Goal: Task Accomplishment & Management: Manage account settings

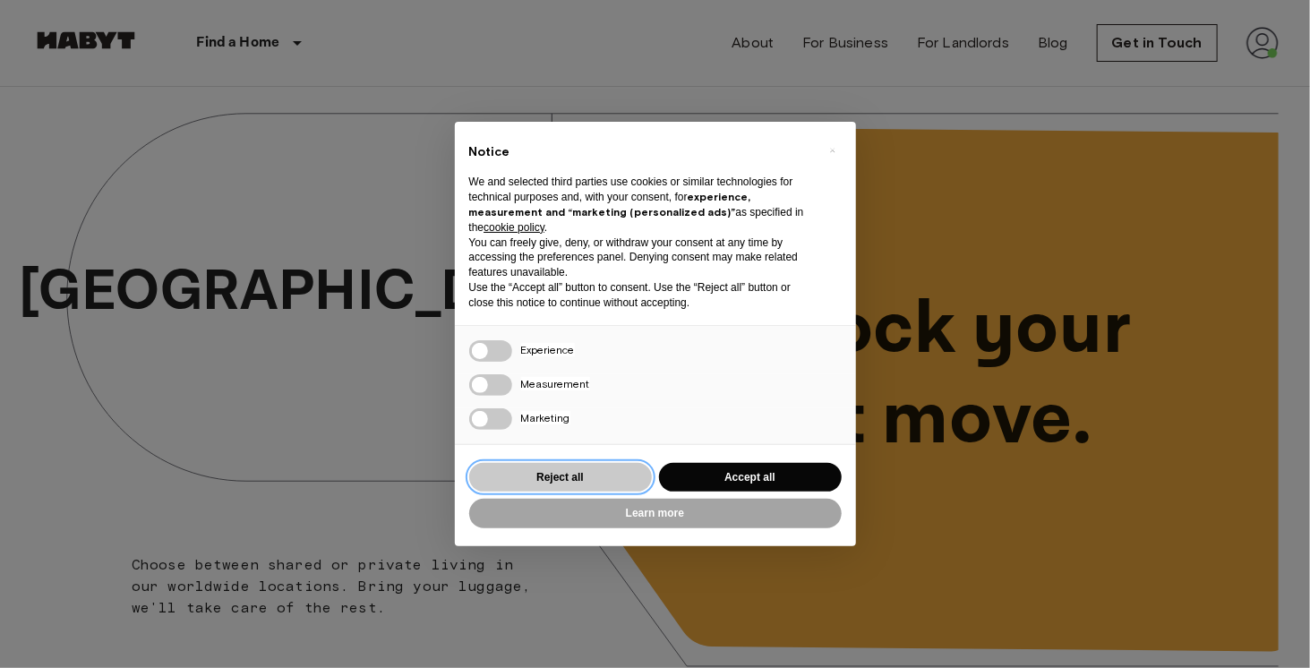
click at [552, 473] on button "Reject all" at bounding box center [560, 478] width 183 height 30
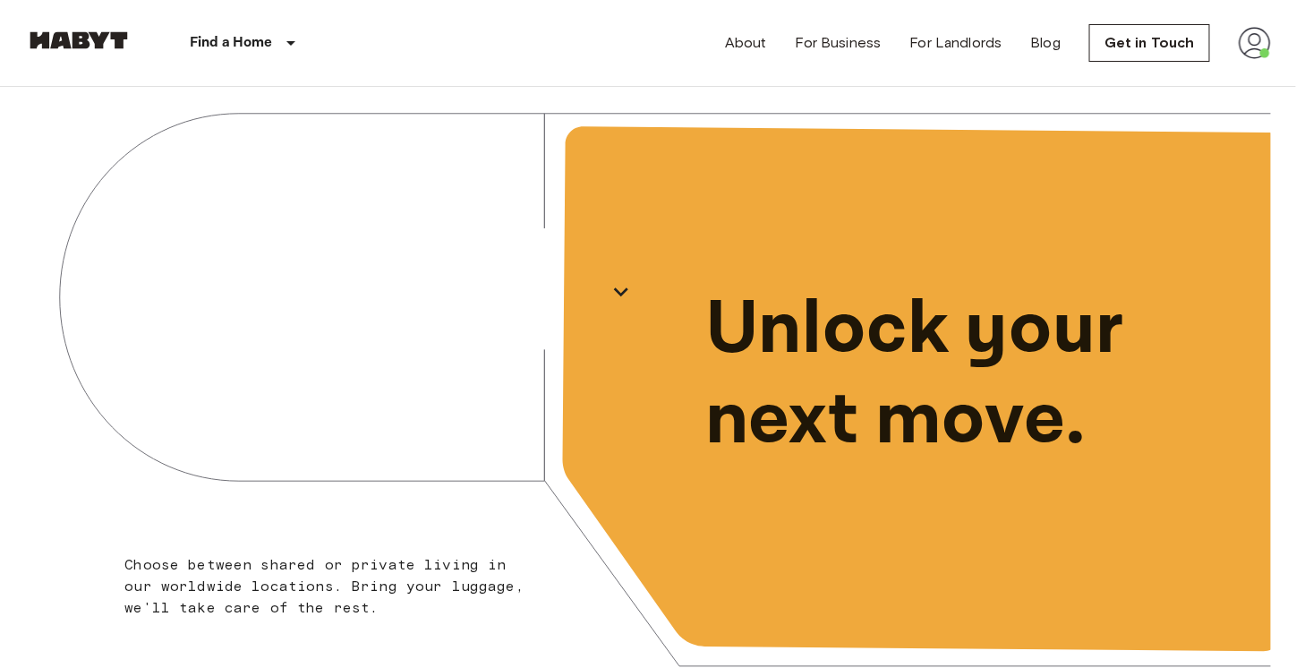
click at [1248, 36] on img at bounding box center [1255, 43] width 32 height 32
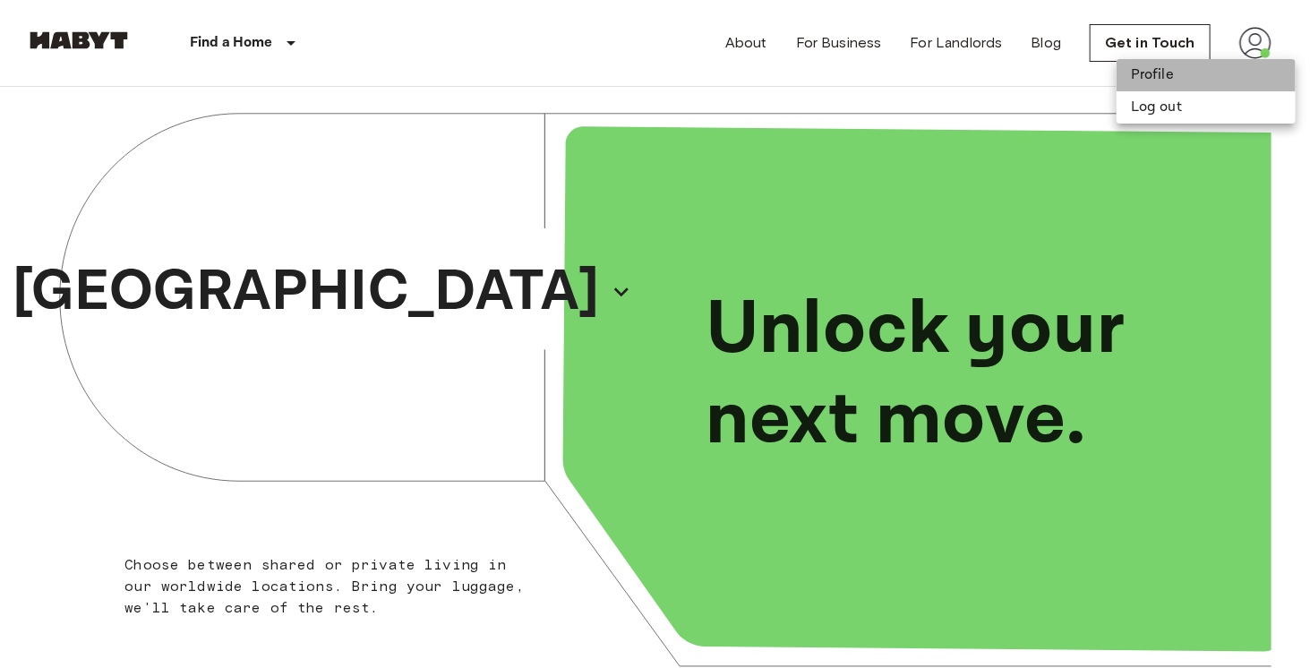
click at [1165, 78] on li "Profile" at bounding box center [1205, 75] width 179 height 32
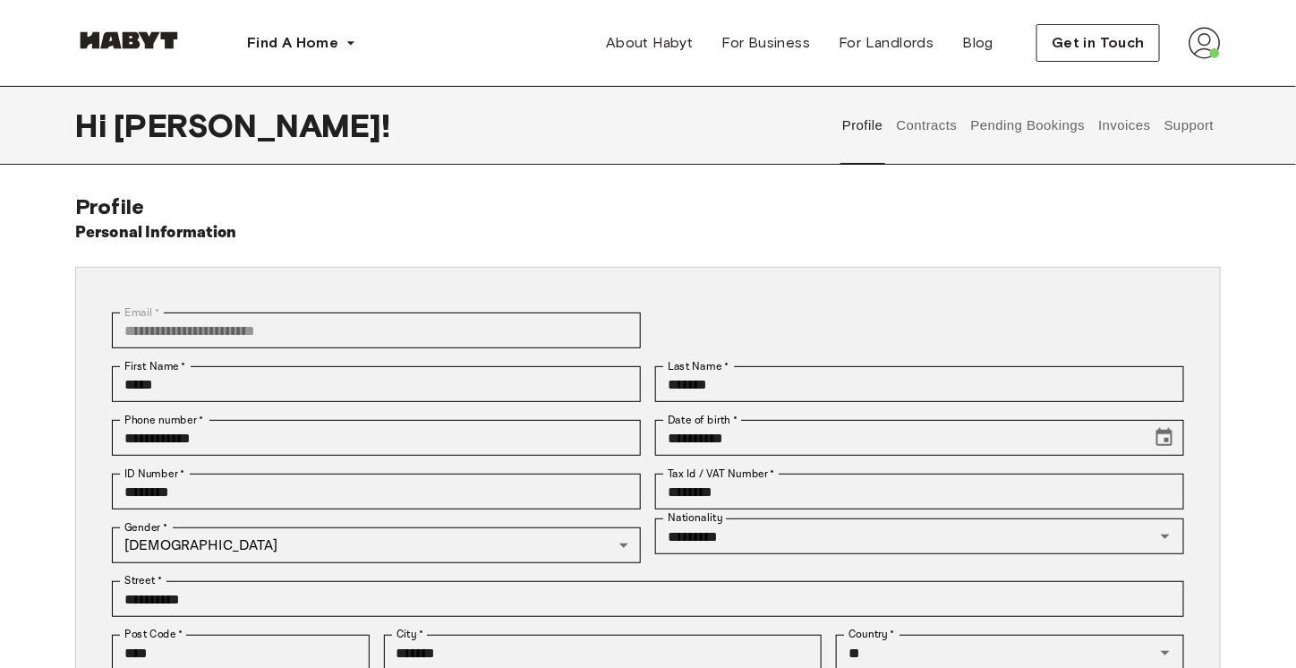
click at [908, 133] on button "Contracts" at bounding box center [926, 125] width 65 height 79
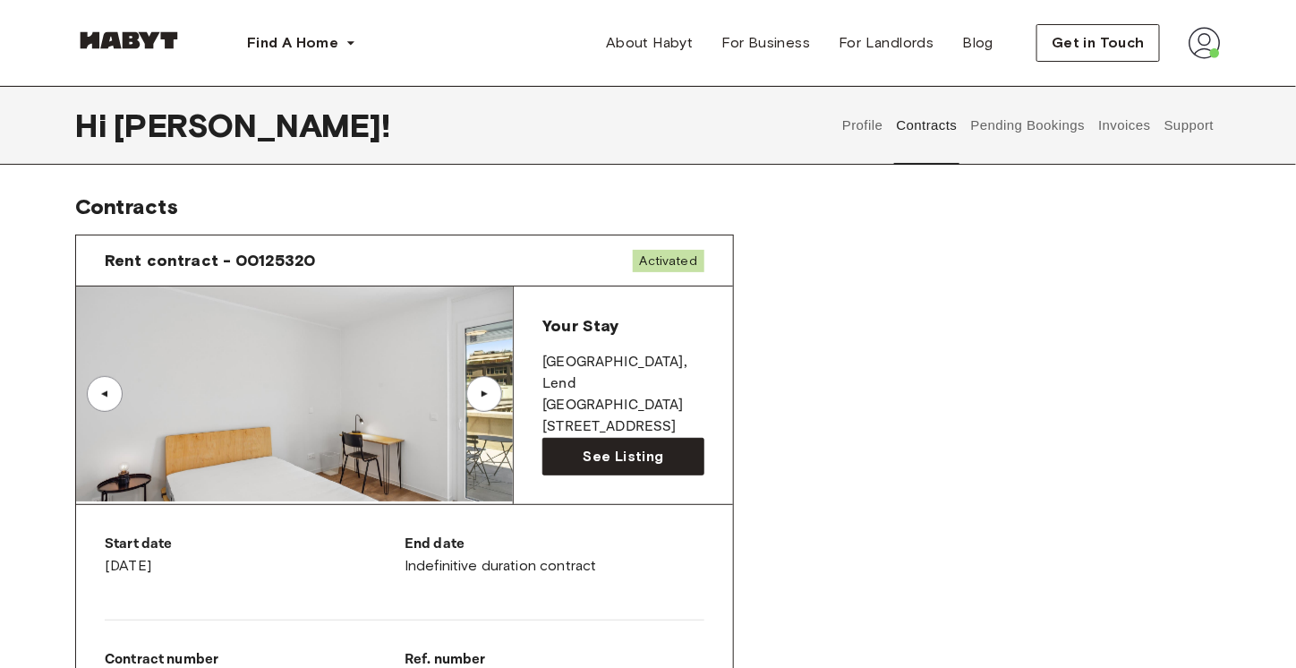
click at [1024, 119] on button "Pending Bookings" at bounding box center [1028, 125] width 119 height 79
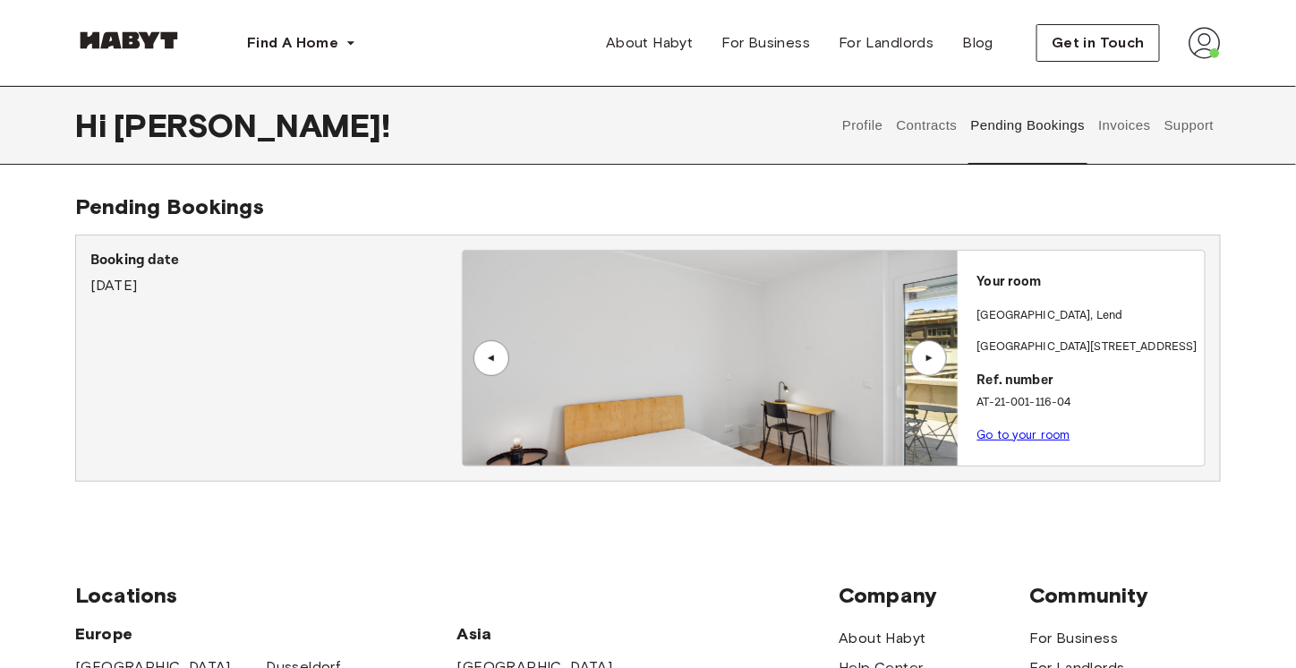
click at [1128, 118] on button "Invoices" at bounding box center [1125, 125] width 56 height 79
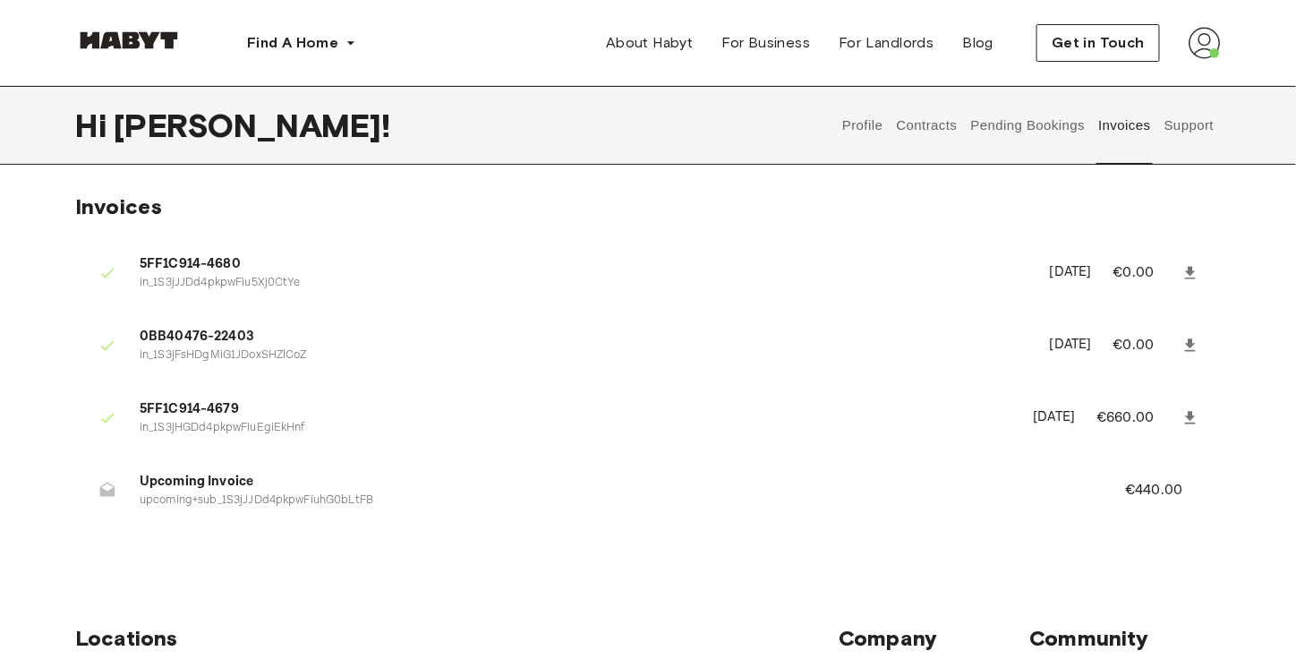
click at [1179, 128] on button "Support" at bounding box center [1189, 125] width 55 height 79
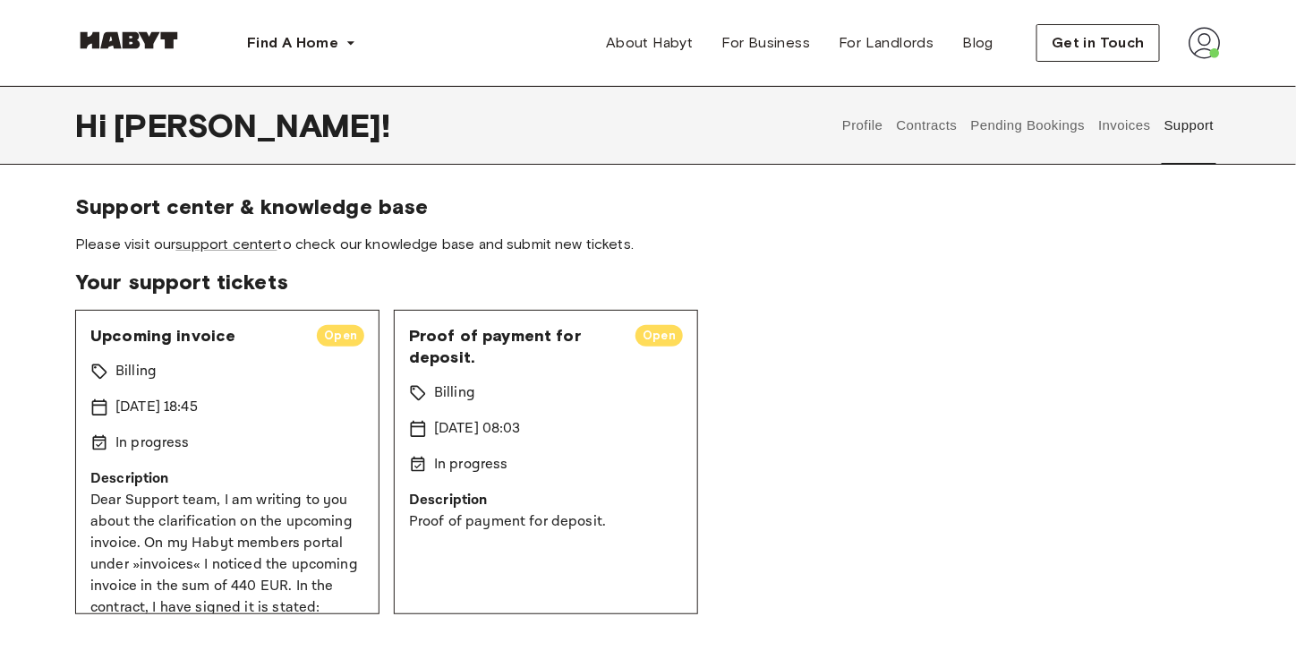
click at [1112, 117] on button "Invoices" at bounding box center [1125, 125] width 56 height 79
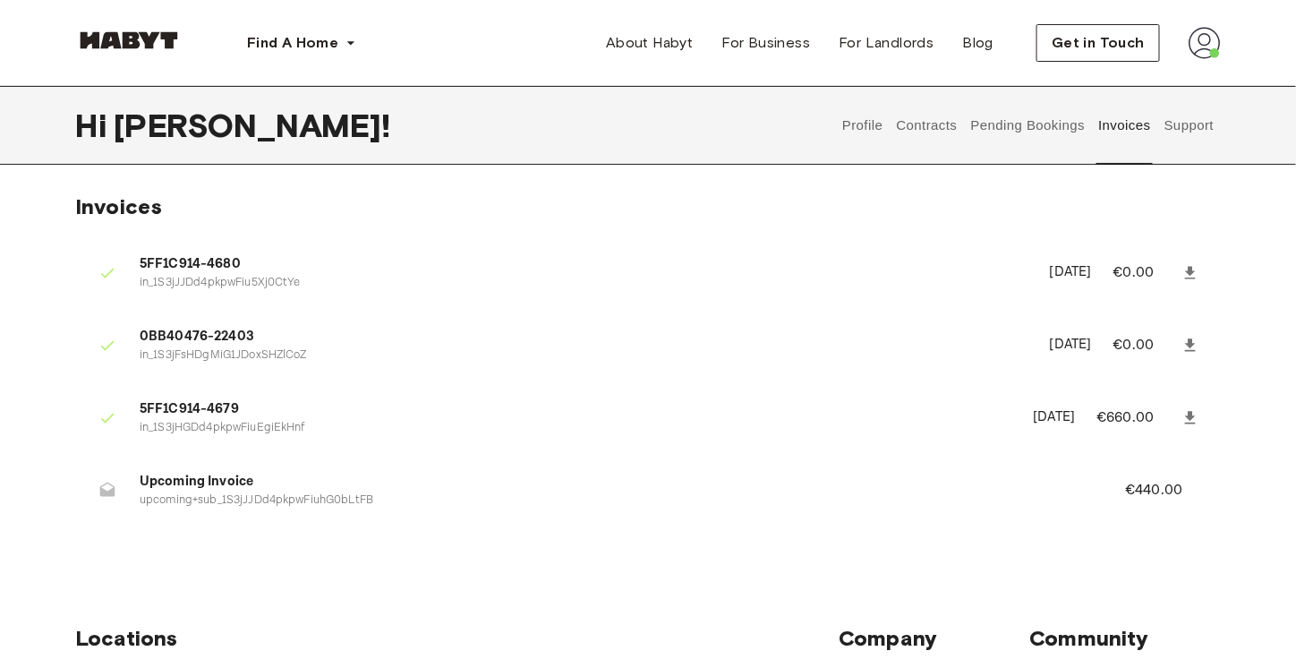
click at [871, 119] on button "Profile" at bounding box center [864, 125] width 46 height 79
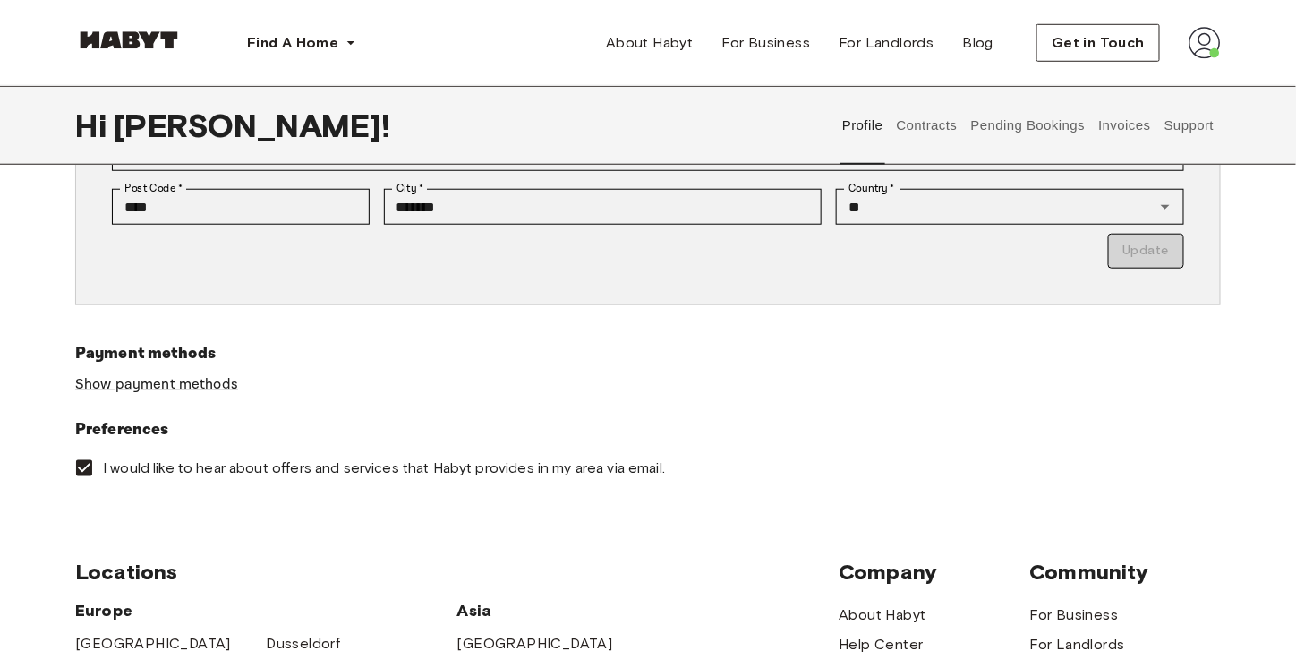
scroll to position [448, 0]
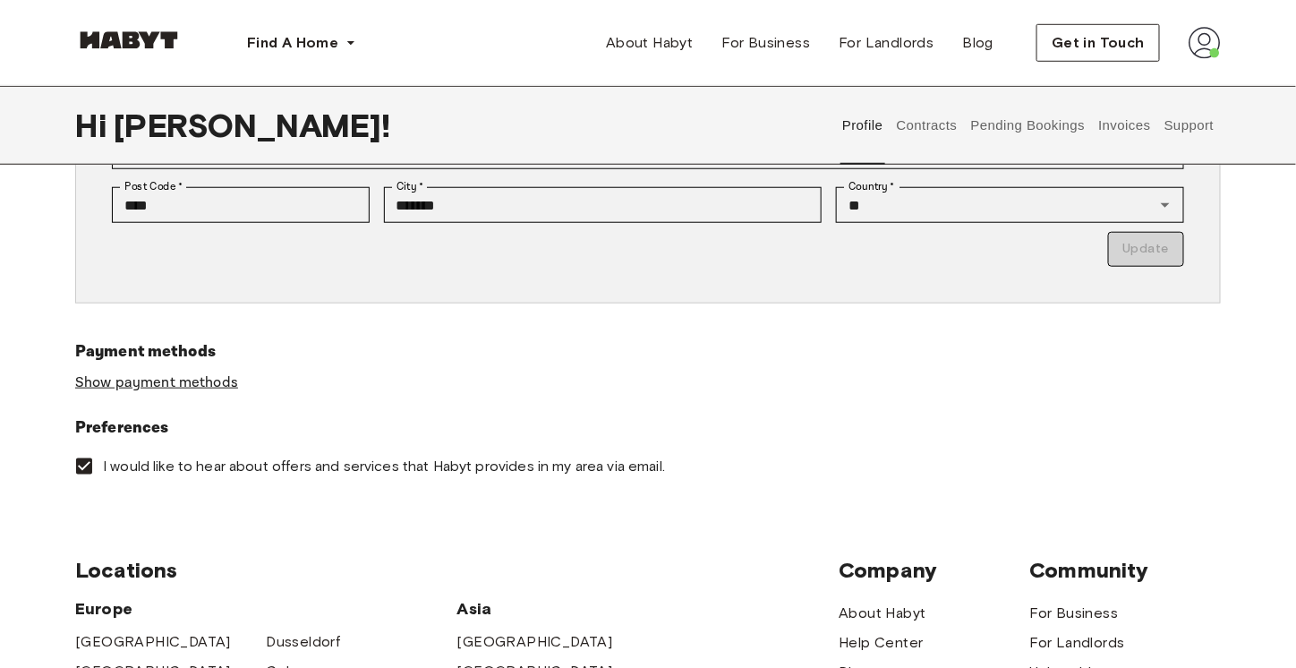
click at [203, 386] on link "Show payment methods" at bounding box center [156, 382] width 163 height 19
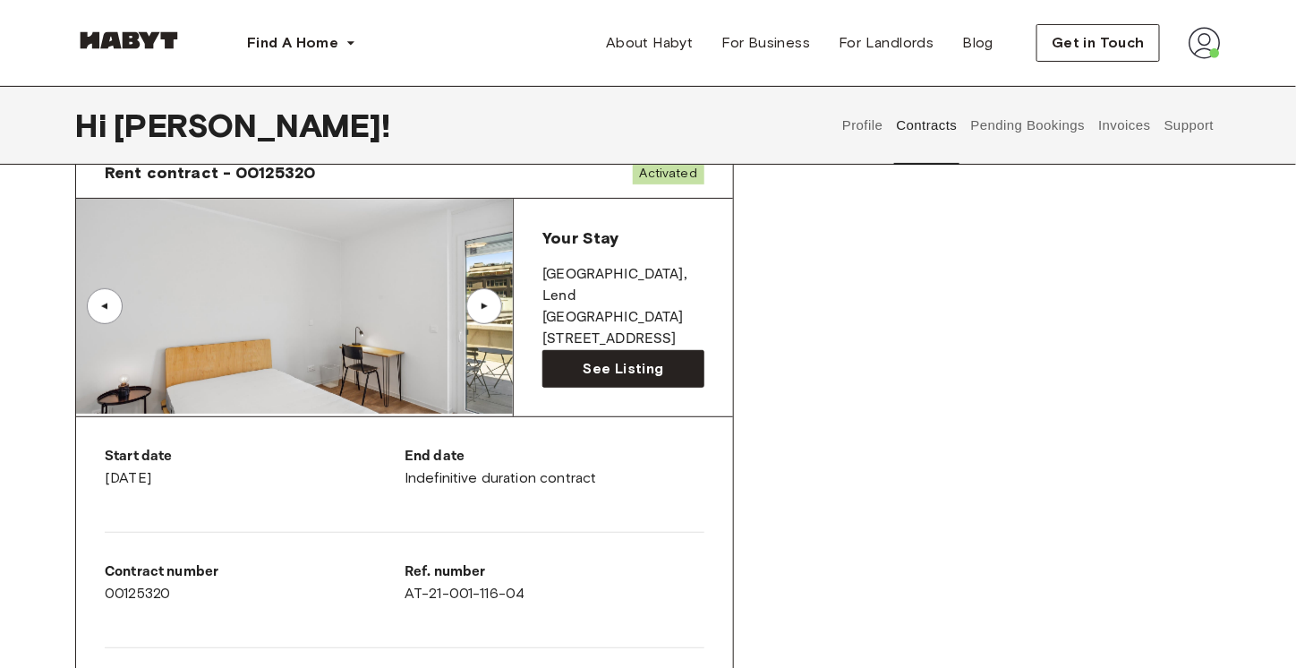
scroll to position [90, 0]
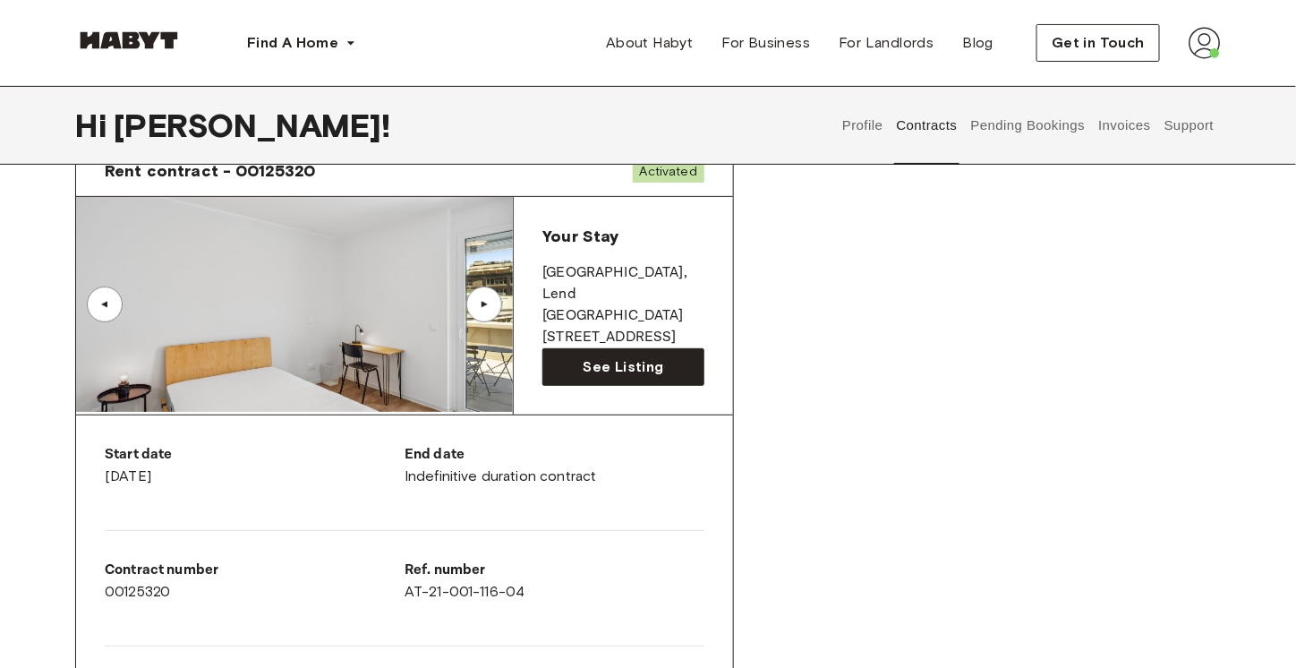
click at [534, 451] on p "End date" at bounding box center [555, 454] width 300 height 21
click at [534, 450] on p "End date" at bounding box center [555, 454] width 300 height 21
click at [673, 352] on link "See Listing" at bounding box center [623, 367] width 162 height 38
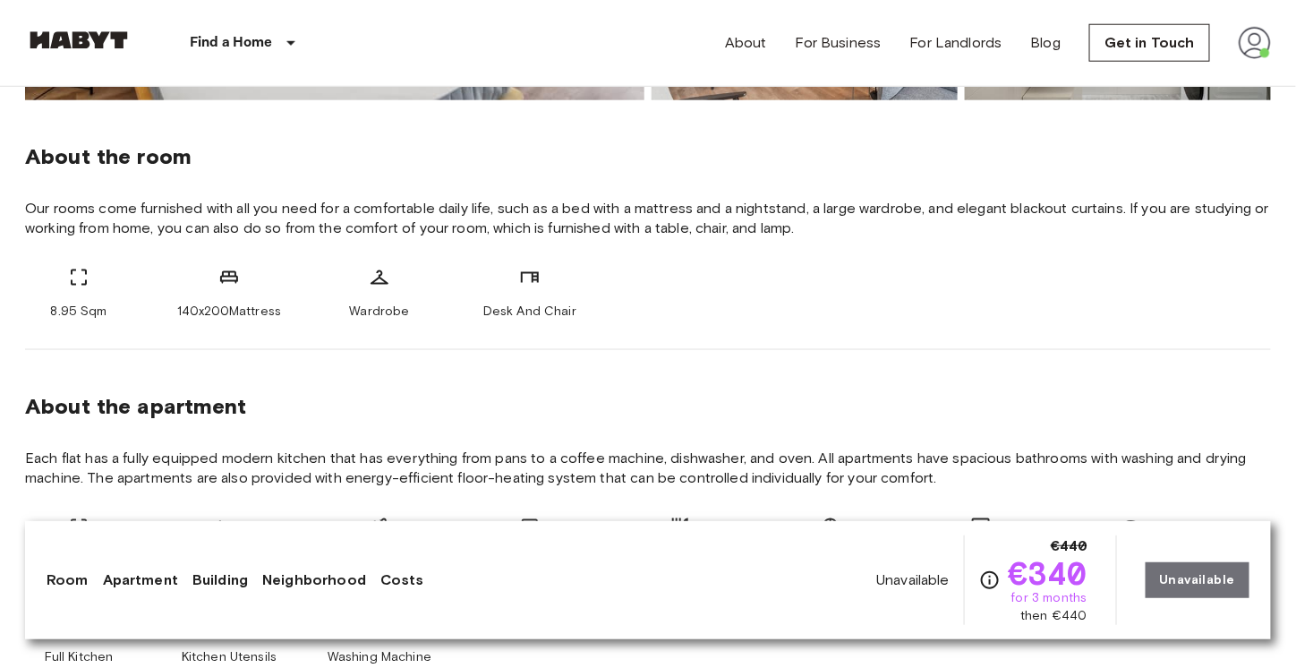
scroll to position [627, 0]
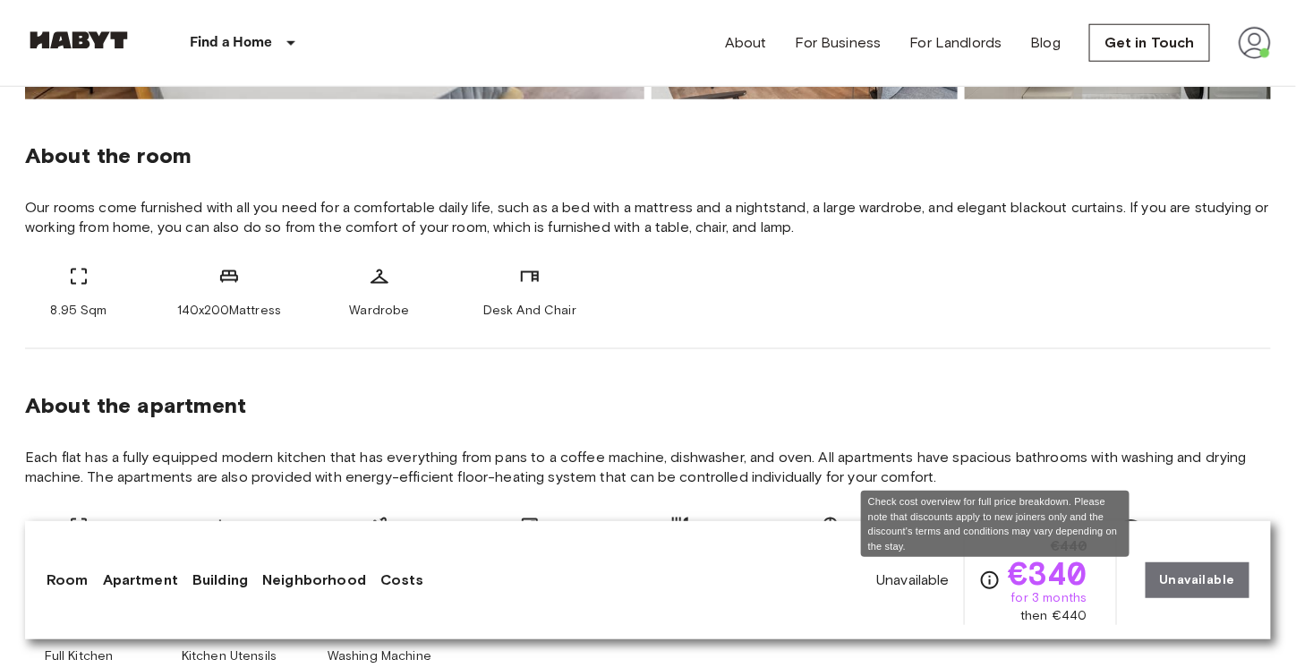
click at [990, 581] on icon "Check cost overview for full price breakdown. Please note that discounts apply …" at bounding box center [989, 579] width 21 height 21
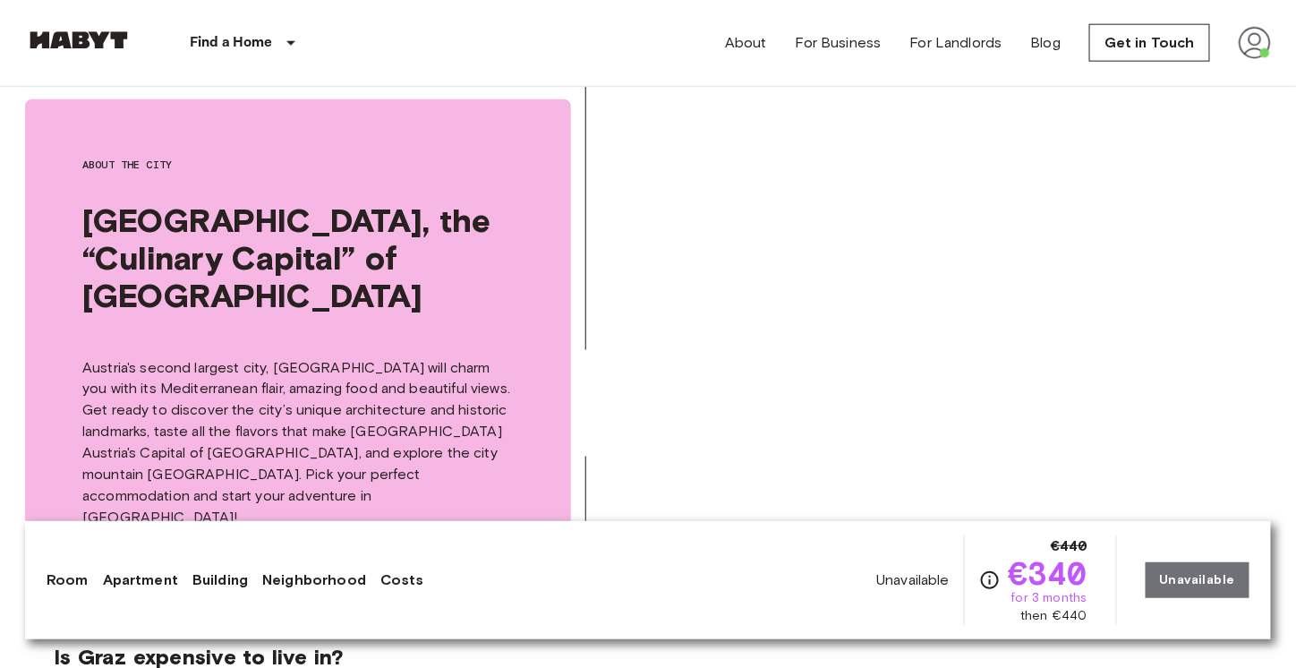
scroll to position [3043, 0]
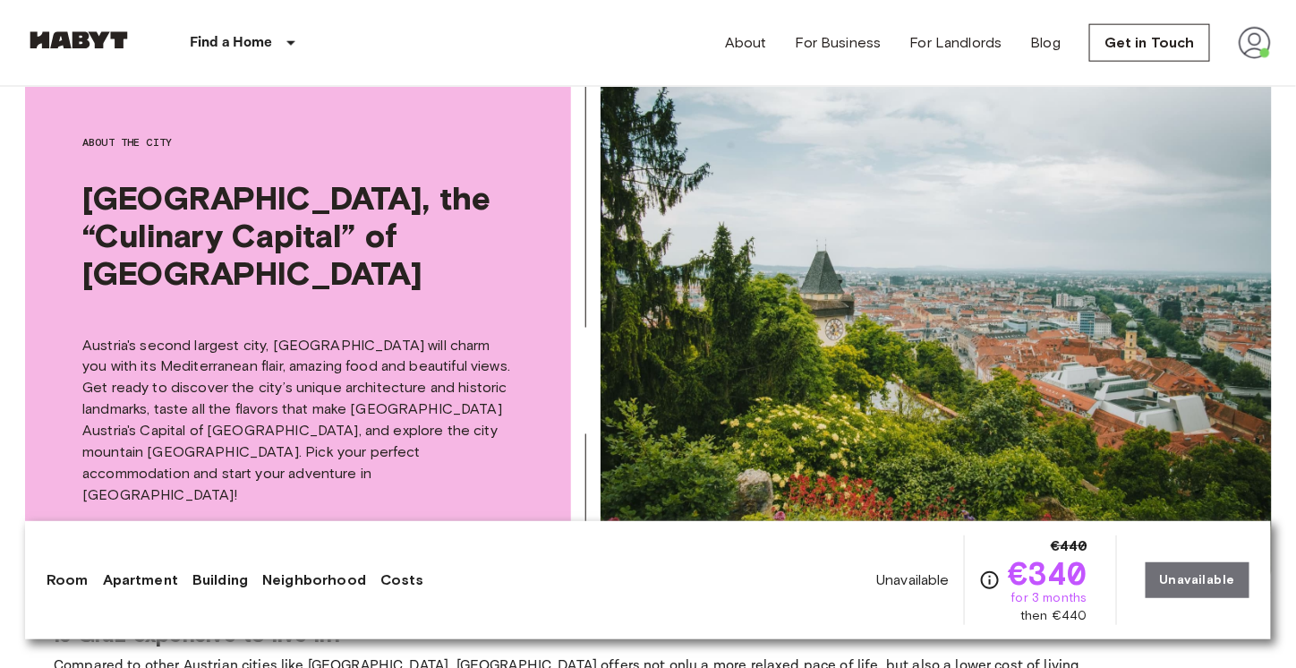
click at [1078, 583] on span "€340" at bounding box center [1048, 573] width 80 height 32
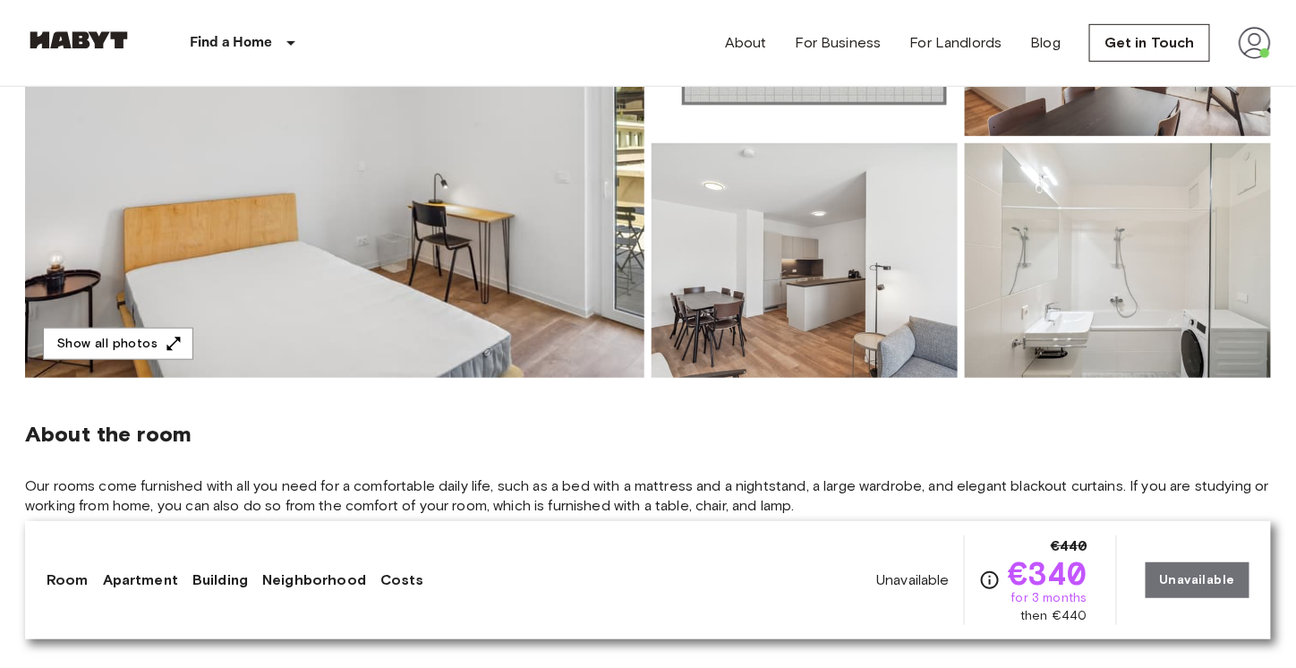
scroll to position [358, 0]
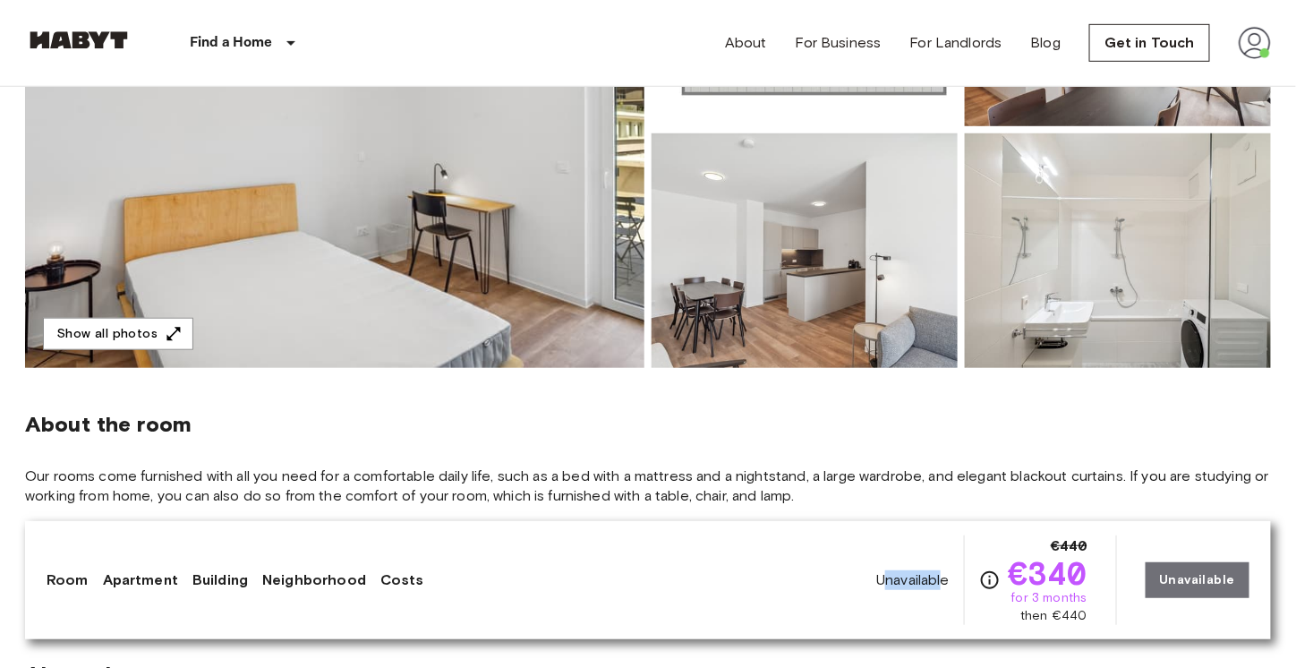
drag, startPoint x: 939, startPoint y: 575, endPoint x: 949, endPoint y: 575, distance: 9.8
click at [949, 575] on span "Unavailable" at bounding box center [912, 580] width 73 height 20
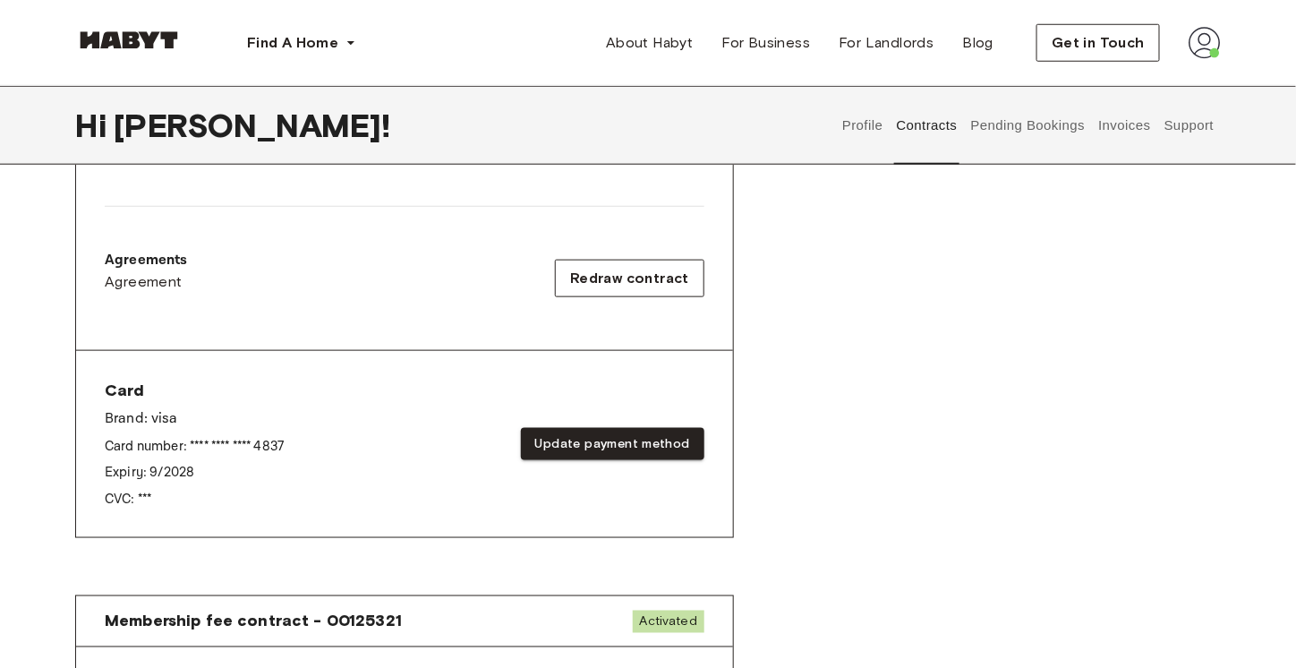
scroll to position [537, 0]
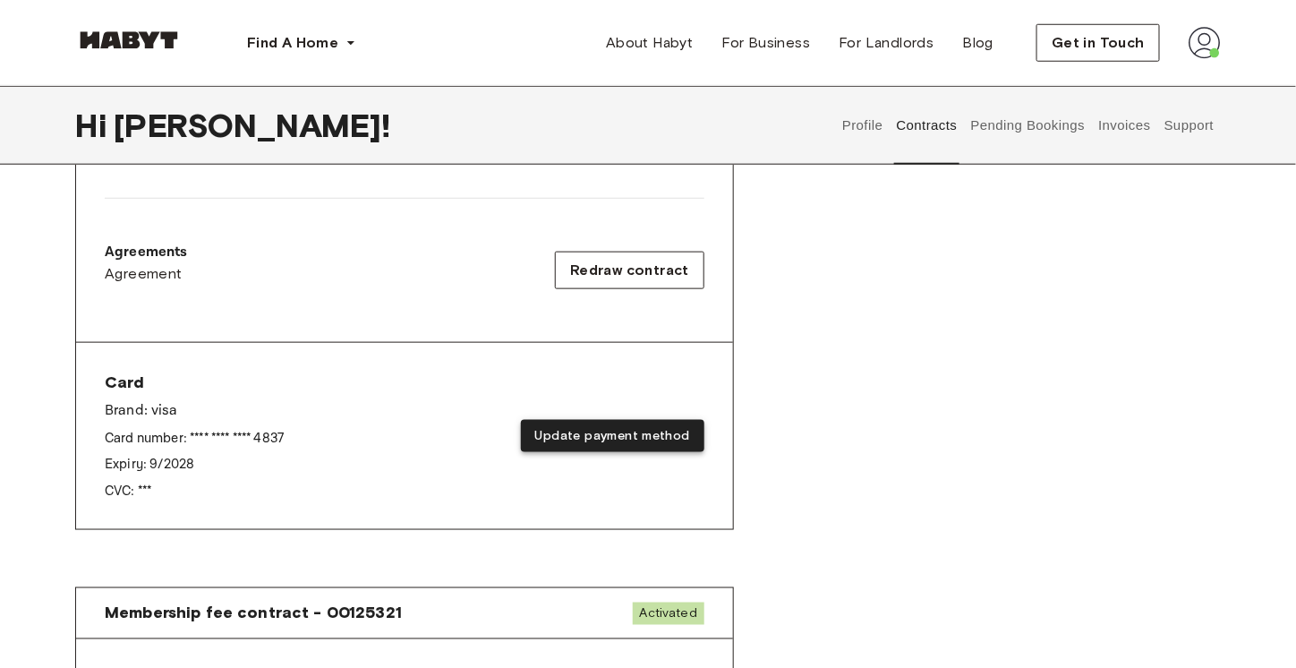
click at [642, 427] on button "Update payment method" at bounding box center [613, 436] width 184 height 33
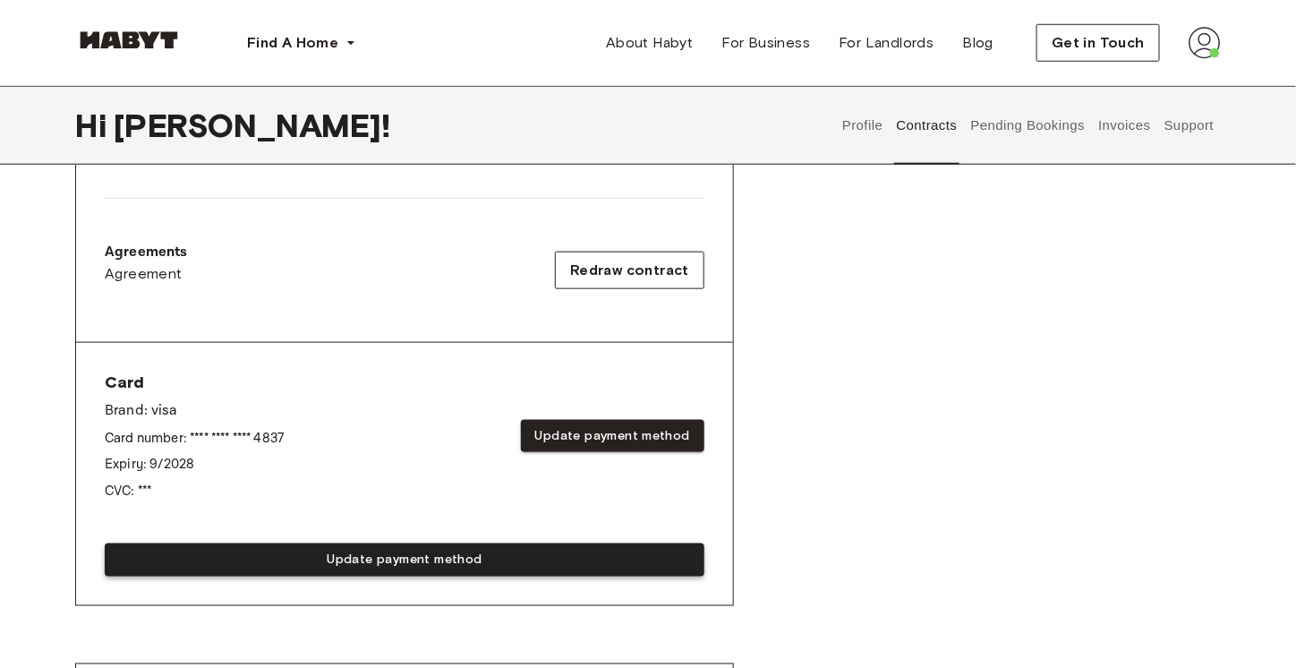
click at [371, 554] on div "Update payment method" at bounding box center [405, 552] width 600 height 47
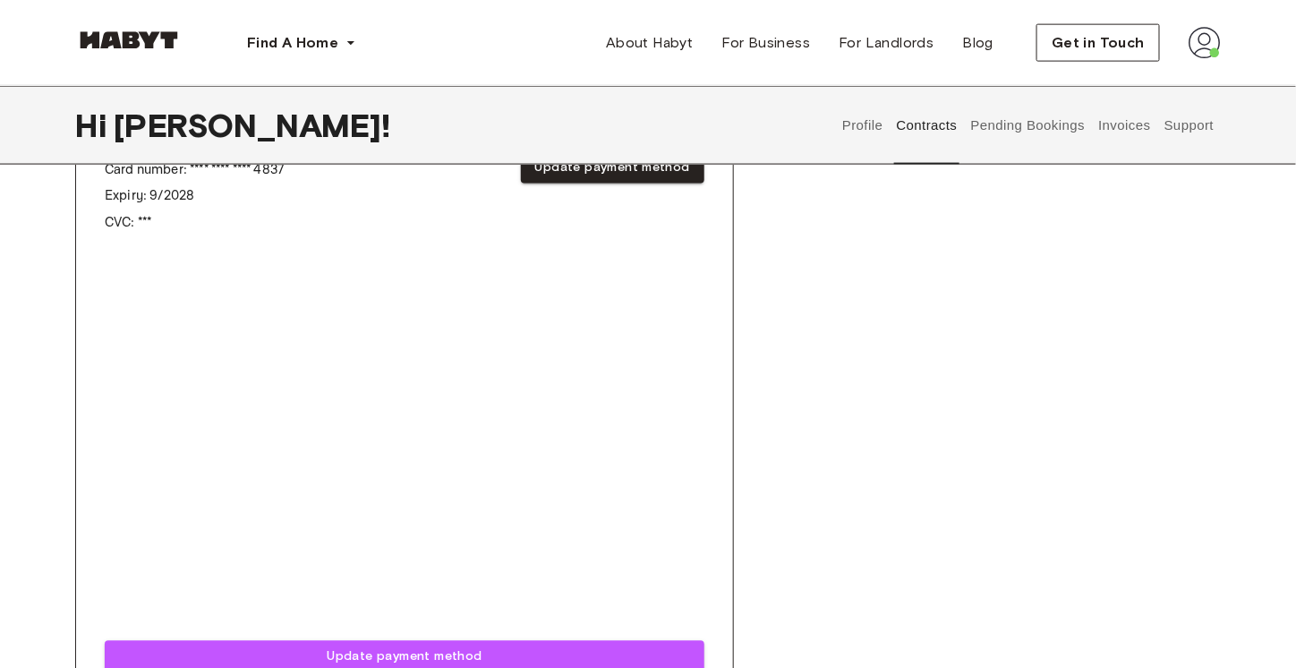
scroll to position [806, 0]
click at [1096, 283] on div "Rent contract - 00125320 Activated ▲ ▲ Your Stay GRAZ , Lend Waagner-Biro Straß…" at bounding box center [648, 81] width 1146 height 1332
click at [1081, 274] on div "Rent contract - 00125320 Activated ▲ ▲ Your Stay GRAZ , Lend Waagner-Biro Straß…" at bounding box center [648, 81] width 1146 height 1332
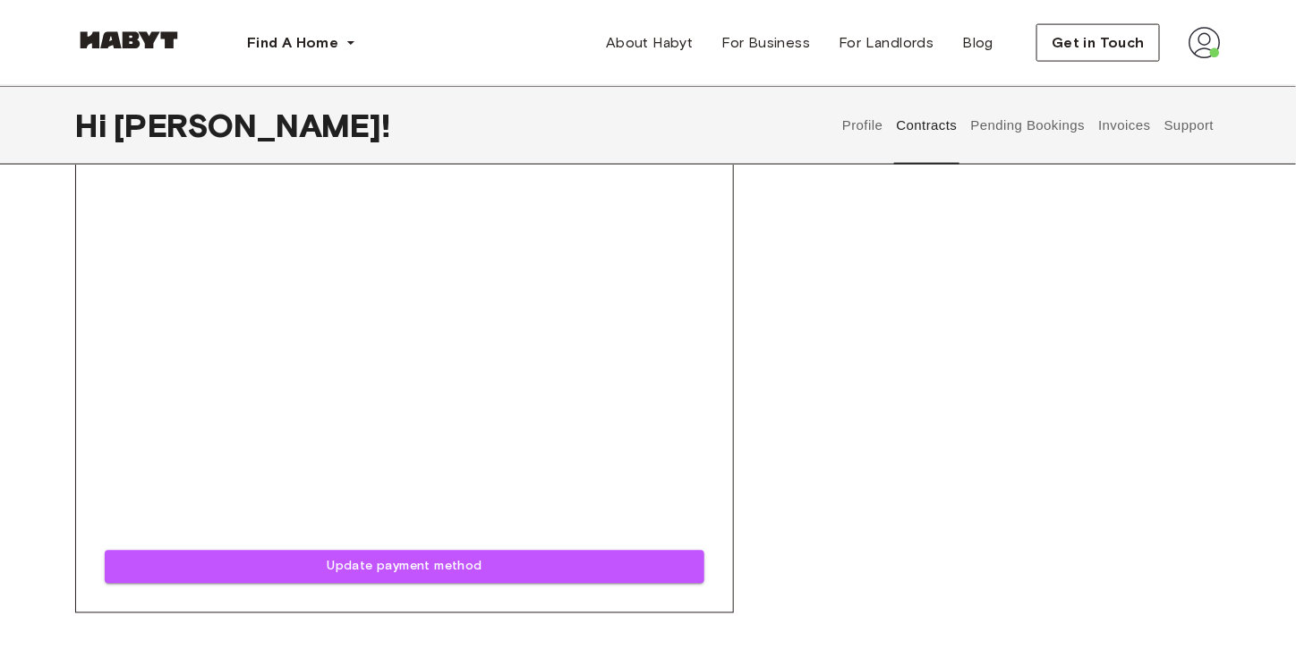
scroll to position [895, 0]
click at [1195, 125] on button "Support" at bounding box center [1189, 125] width 55 height 79
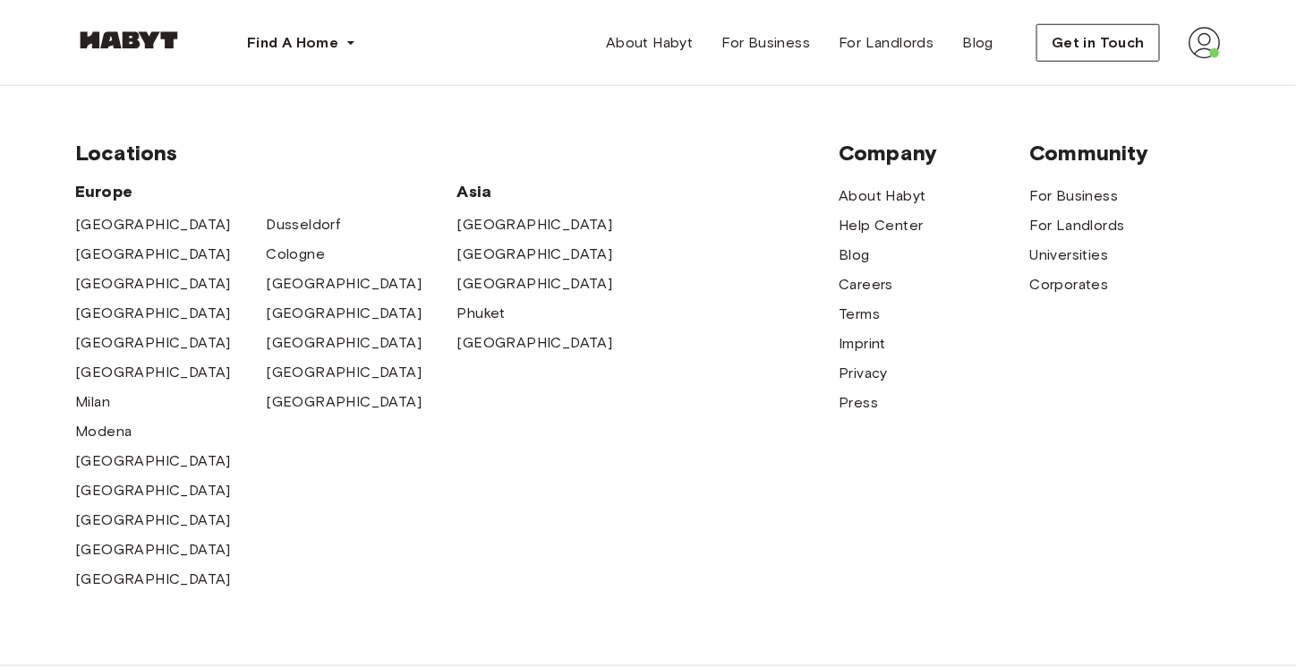
scroll to position [791, 0]
